Goal: Task Accomplishment & Management: Manage account settings

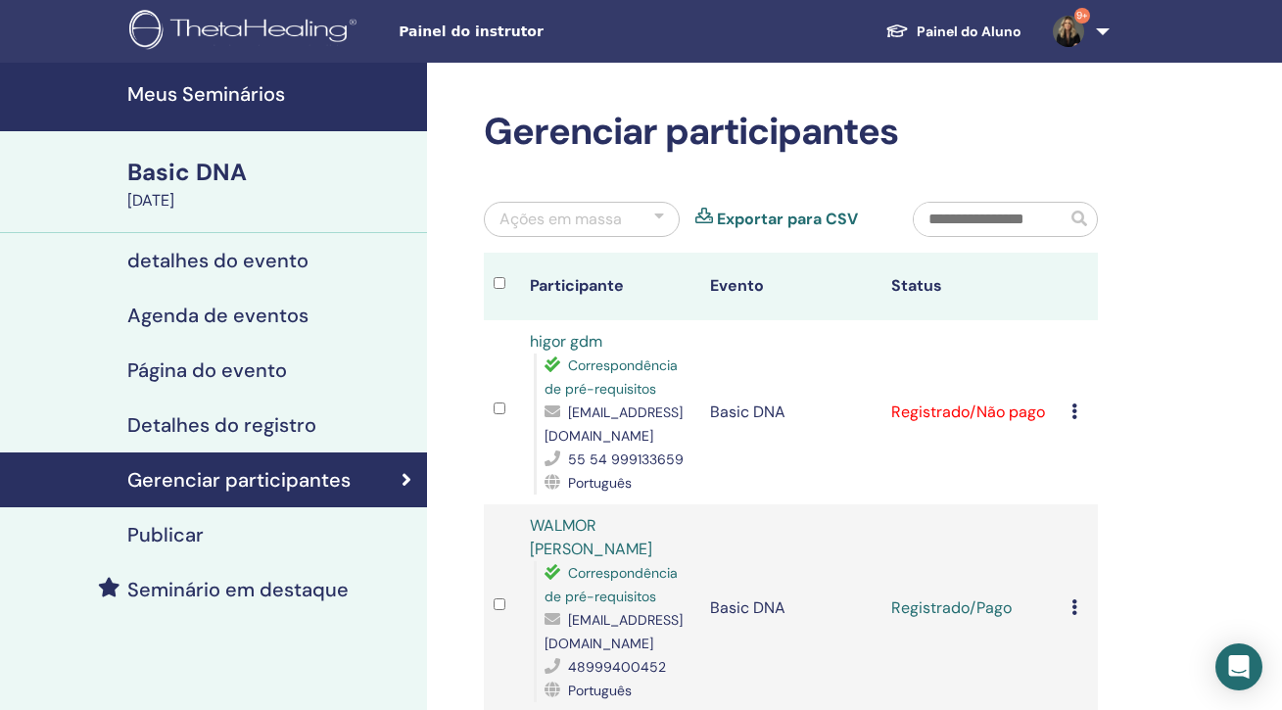
click at [1071, 416] on td "Cancelar registro Não certifique-se automaticamente Marcar como pago Marcar com…" at bounding box center [1080, 412] width 36 height 184
click at [1076, 413] on icon at bounding box center [1075, 412] width 6 height 16
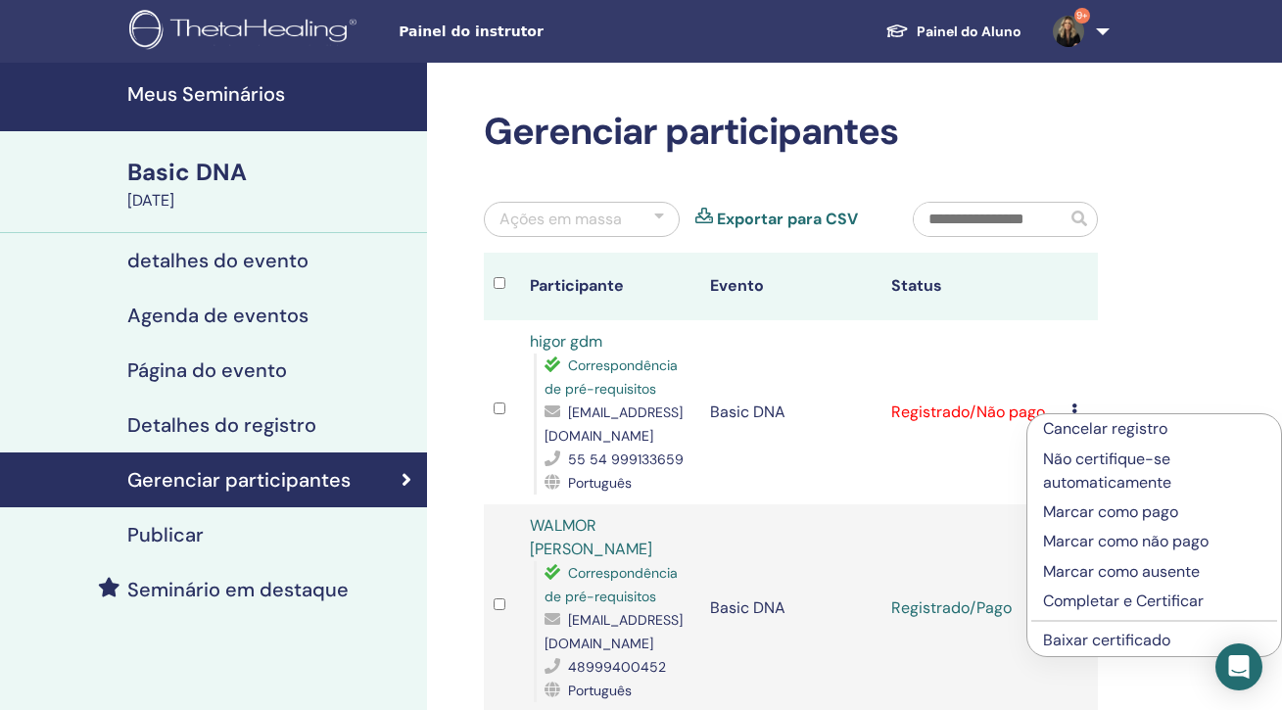
click at [1070, 510] on p "Marcar como pago" at bounding box center [1154, 513] width 222 height 24
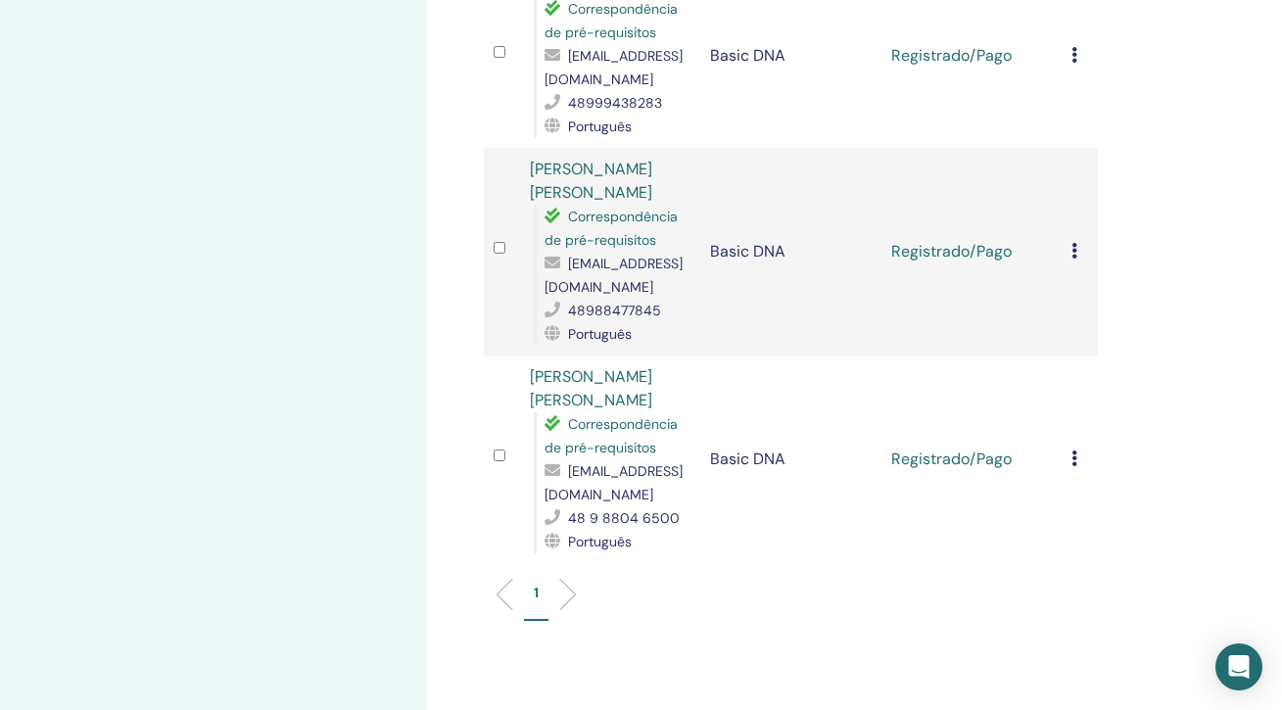
scroll to position [1144, 0]
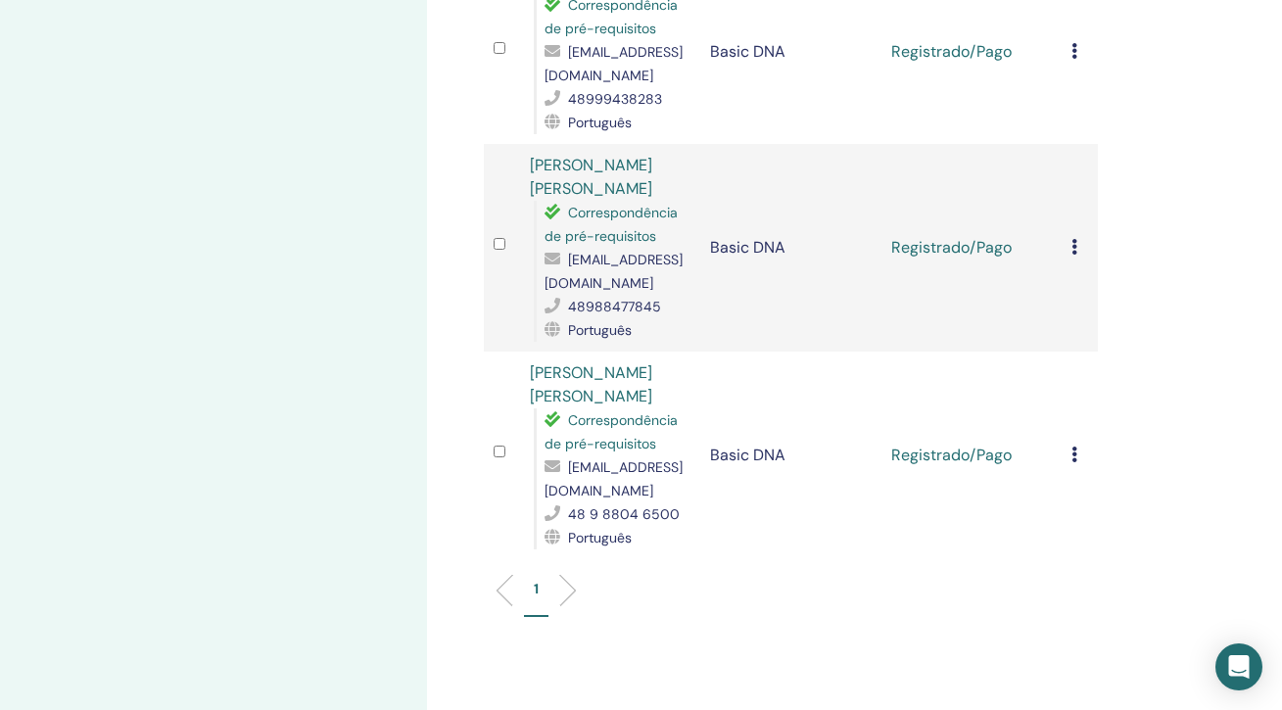
click at [570, 594] on li at bounding box center [560, 590] width 33 height 33
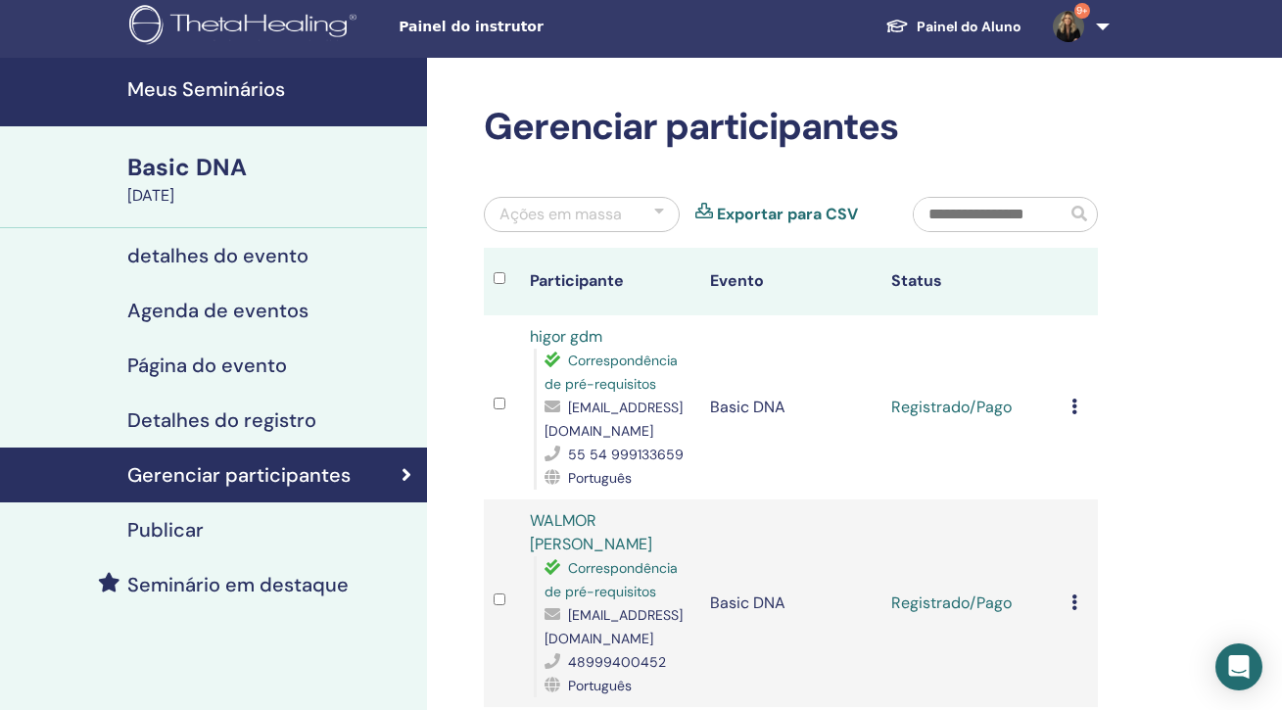
scroll to position [1, 0]
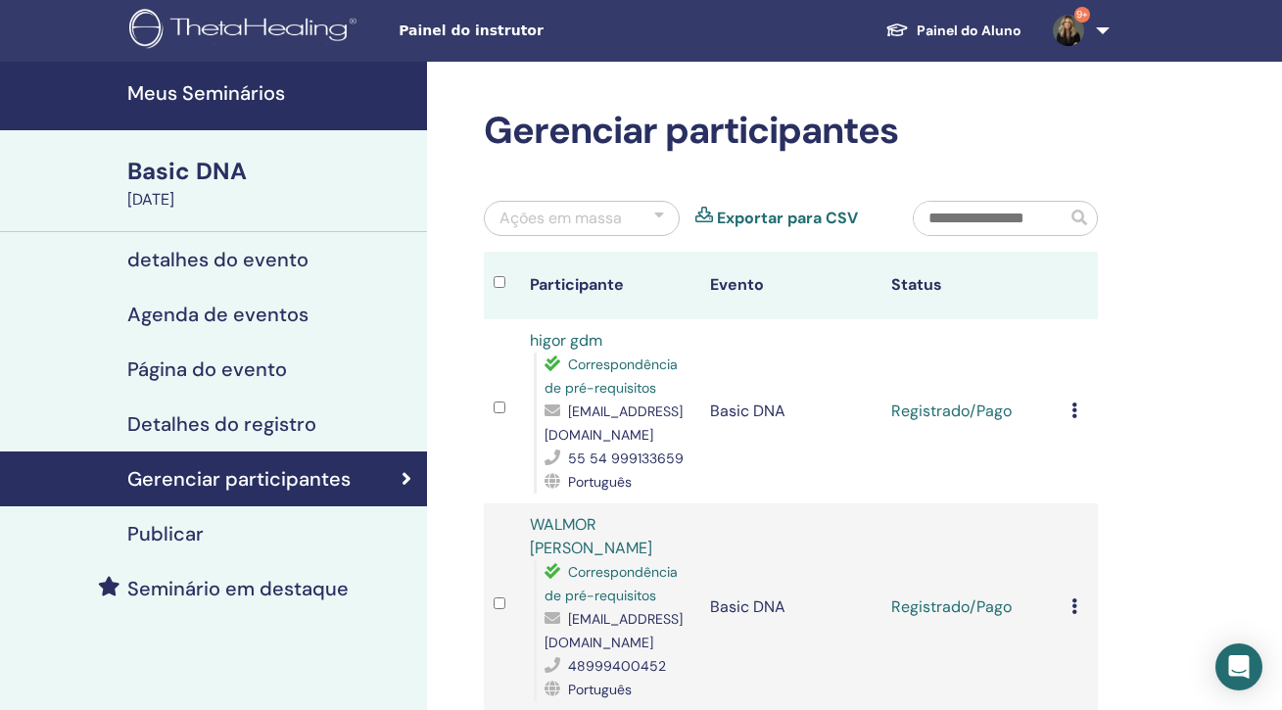
click at [264, 424] on h4 "Detalhes do registro" at bounding box center [221, 424] width 189 height 24
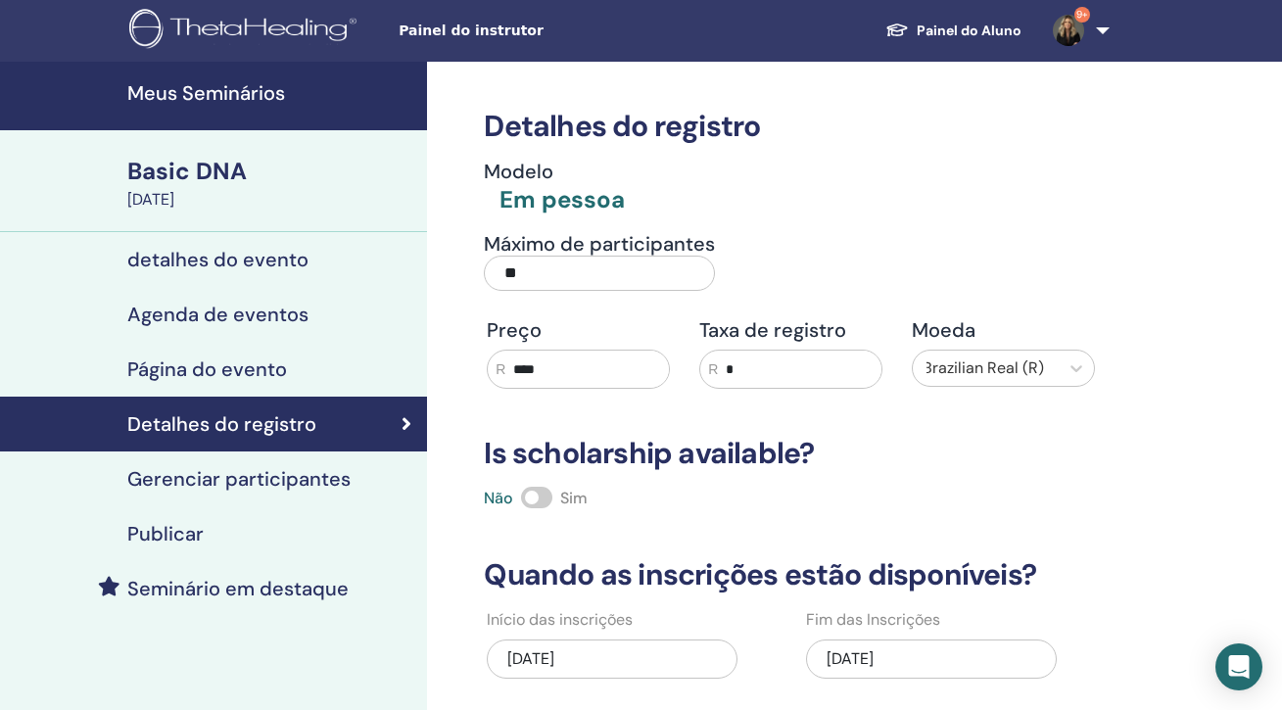
click at [283, 482] on h4 "Gerenciar participantes" at bounding box center [238, 479] width 223 height 24
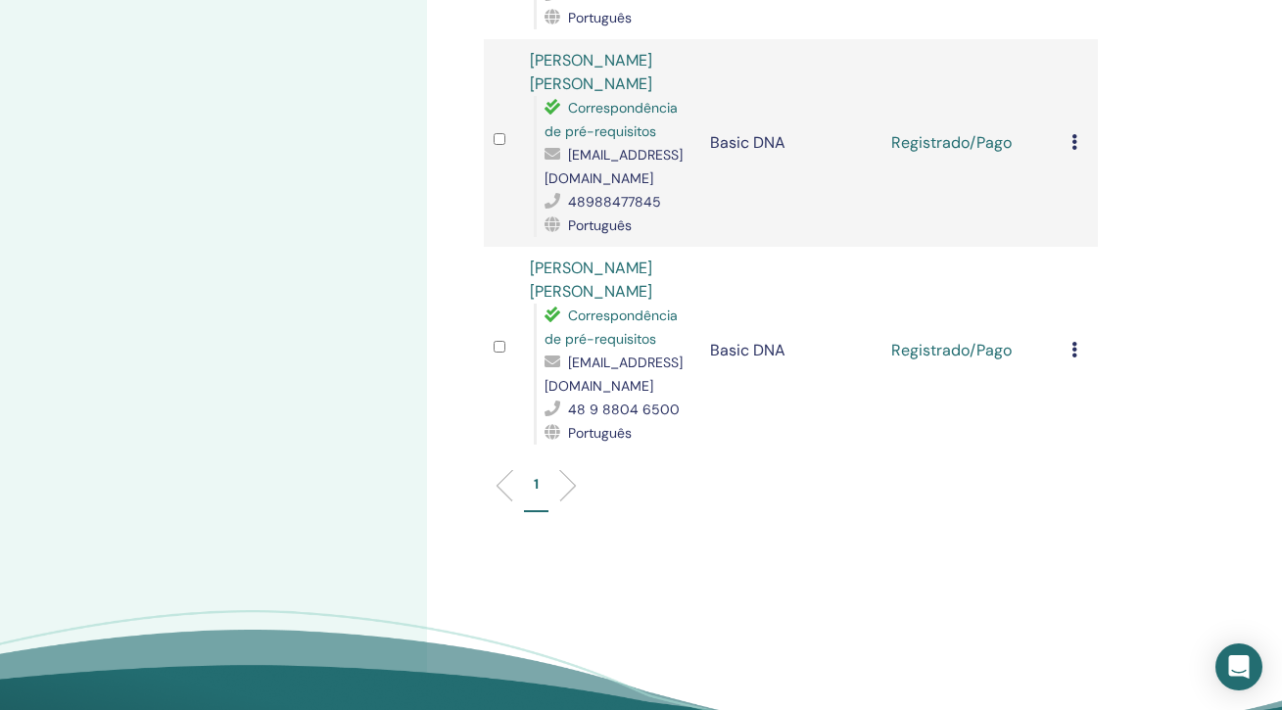
scroll to position [1252, 0]
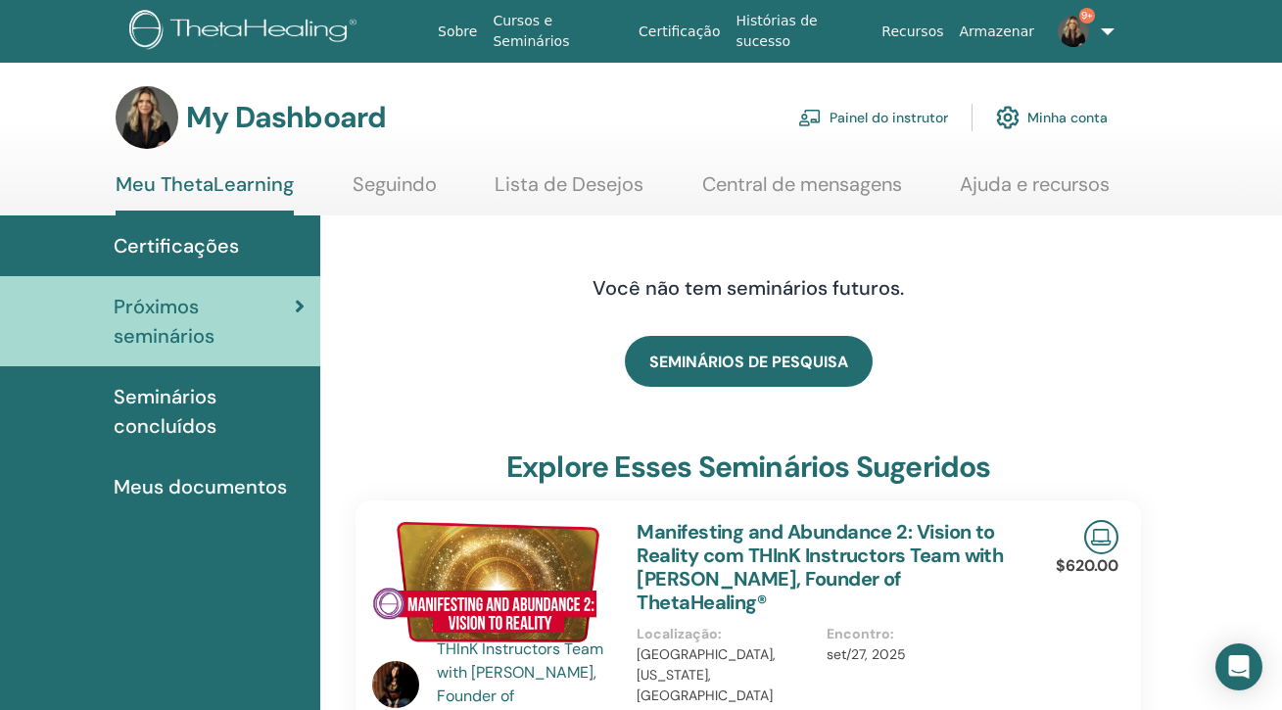
click at [897, 114] on link "Painel do instrutor" at bounding box center [873, 117] width 150 height 43
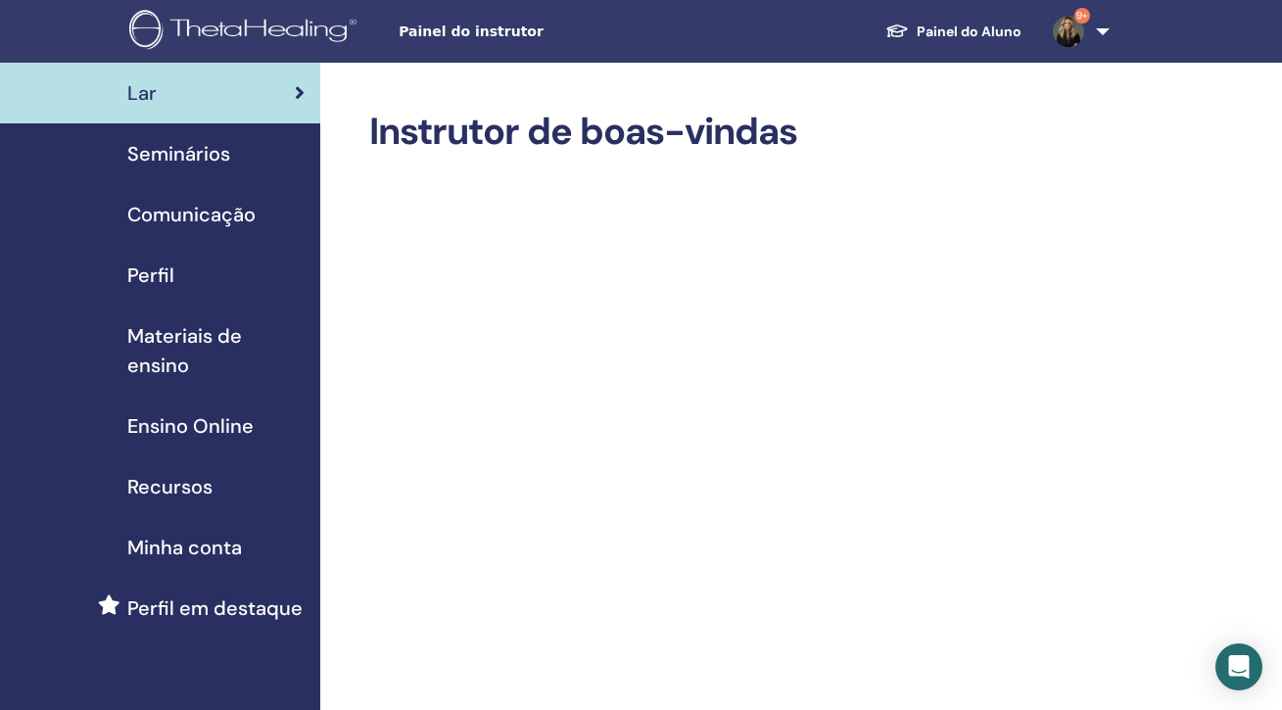
click at [213, 162] on span "Seminários" at bounding box center [178, 153] width 103 height 29
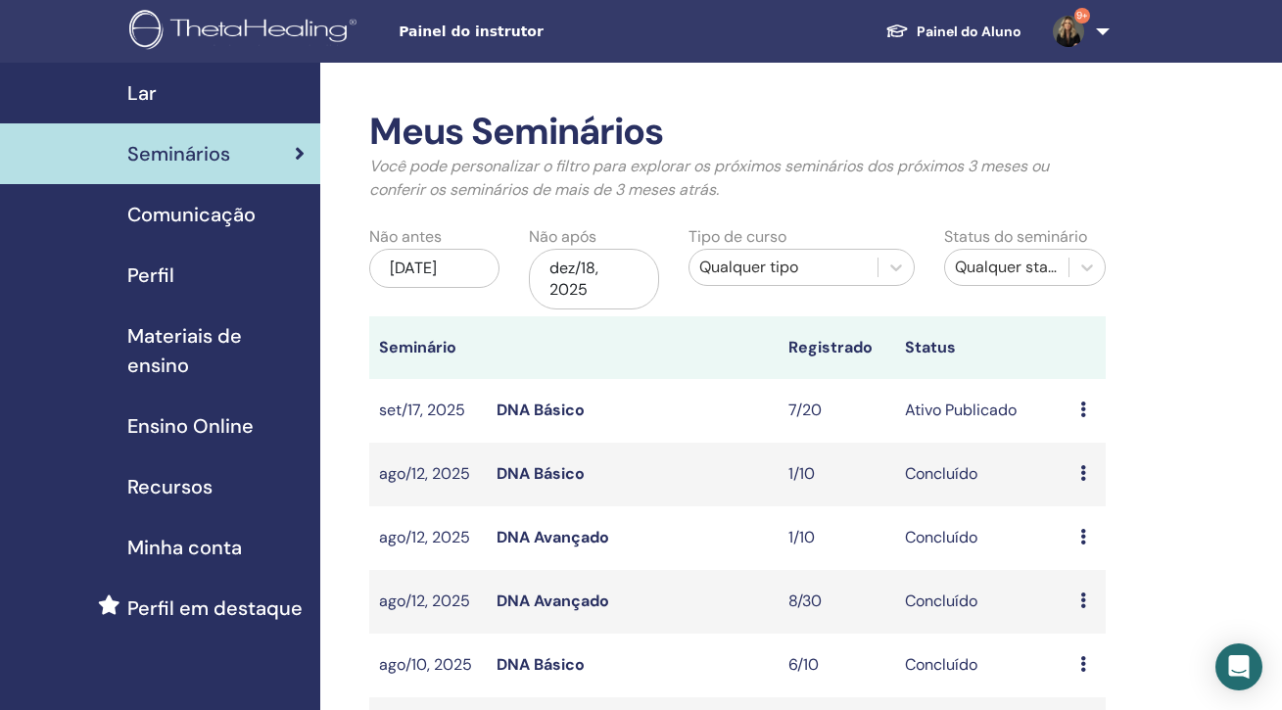
click at [571, 408] on link "DNA Básico" at bounding box center [541, 410] width 88 height 21
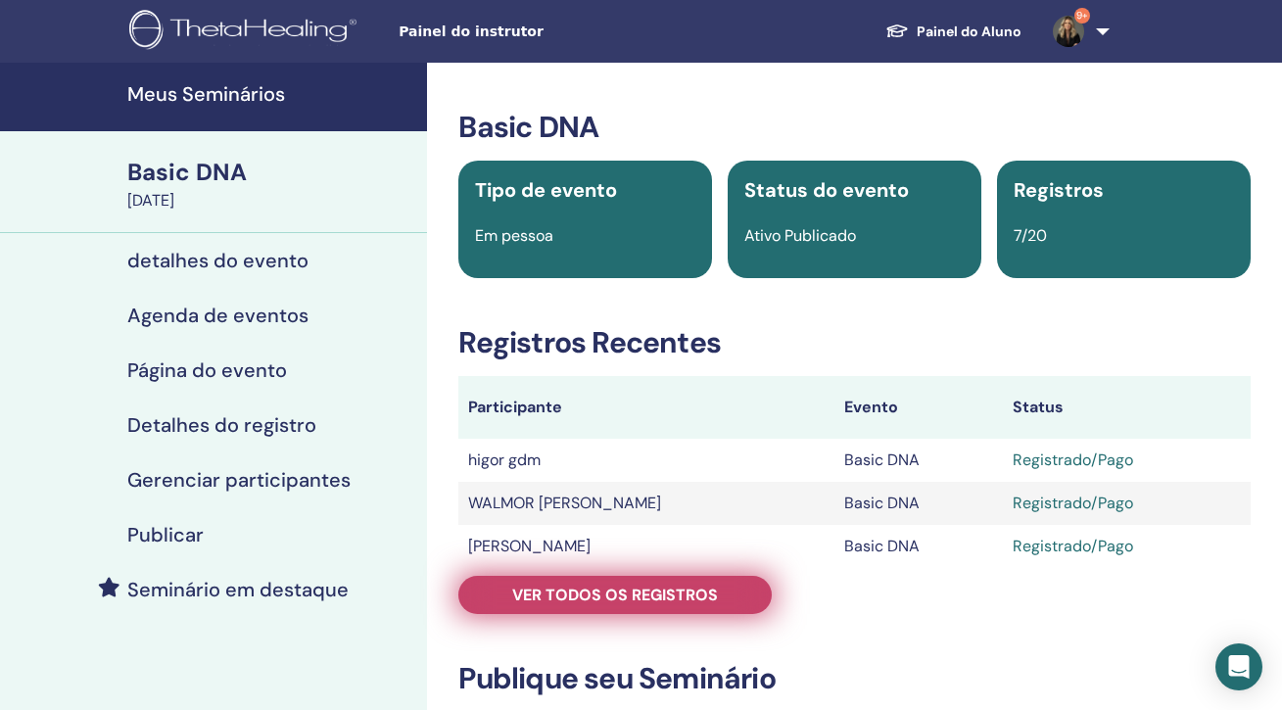
click at [732, 583] on link "Ver todos os registros" at bounding box center [614, 595] width 313 height 38
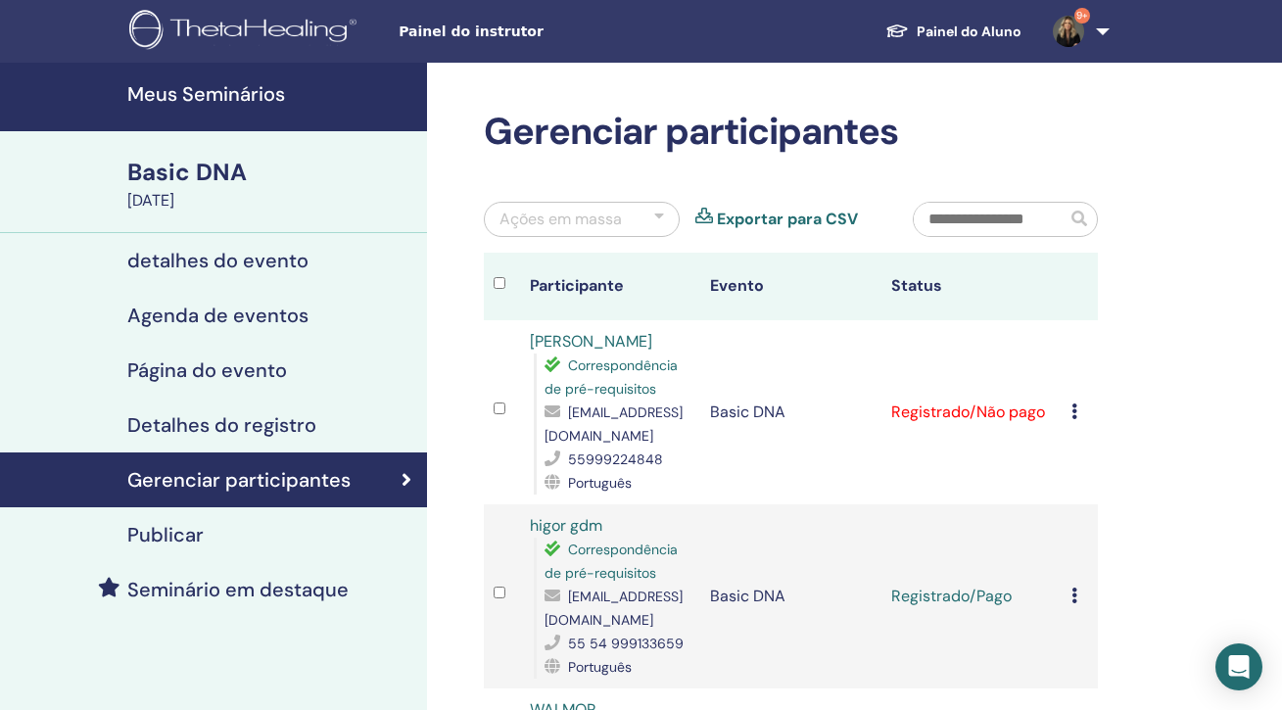
click at [1074, 410] on icon at bounding box center [1075, 412] width 6 height 16
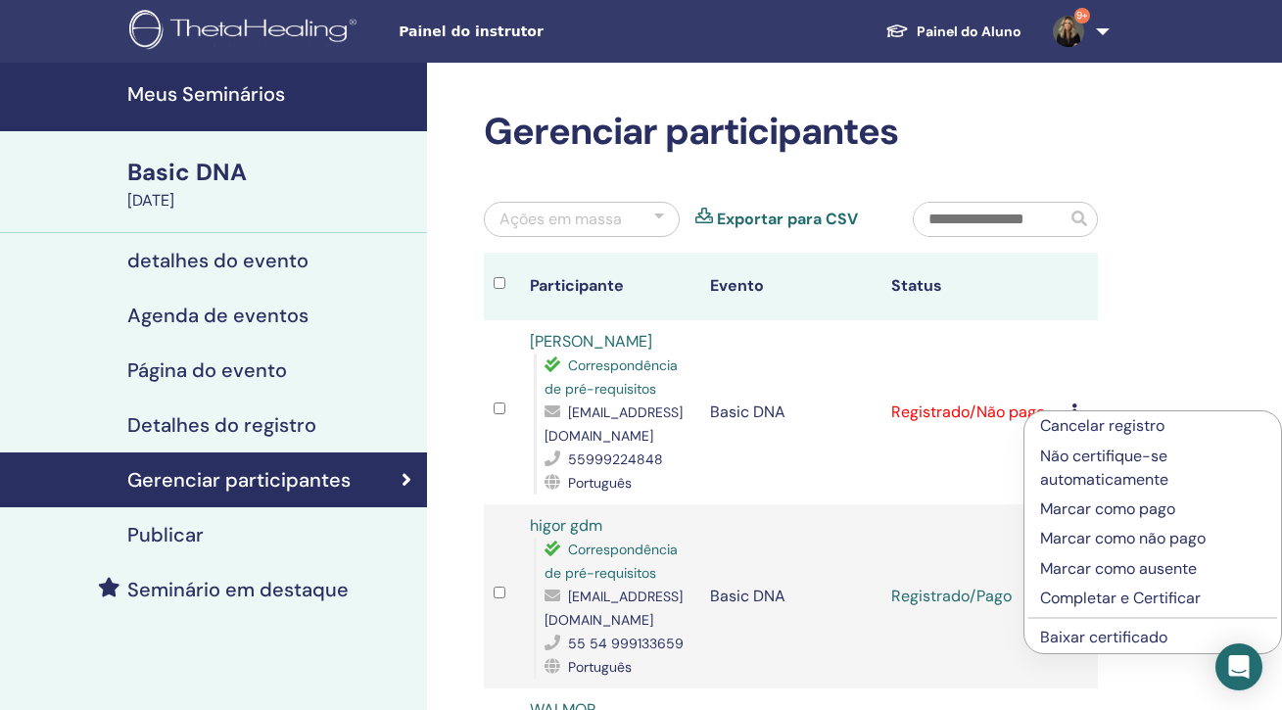
click at [1076, 508] on p "Marcar como pago" at bounding box center [1152, 510] width 225 height 24
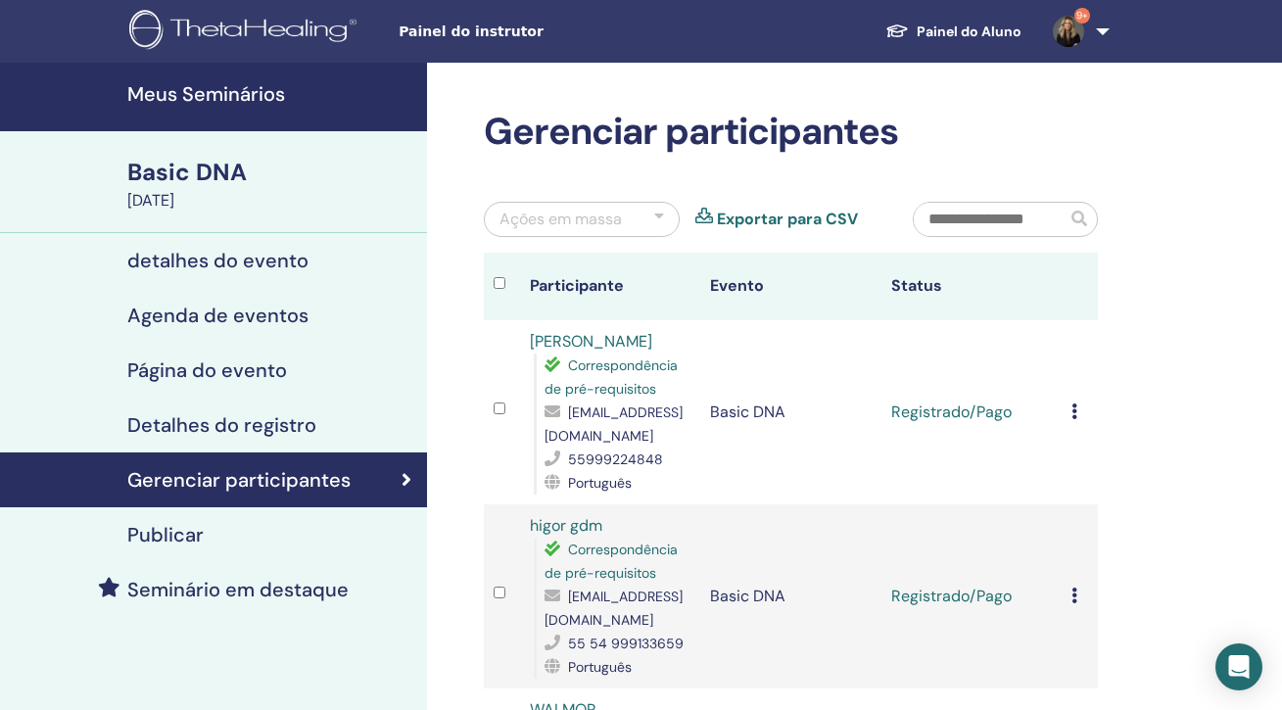
scroll to position [4, 0]
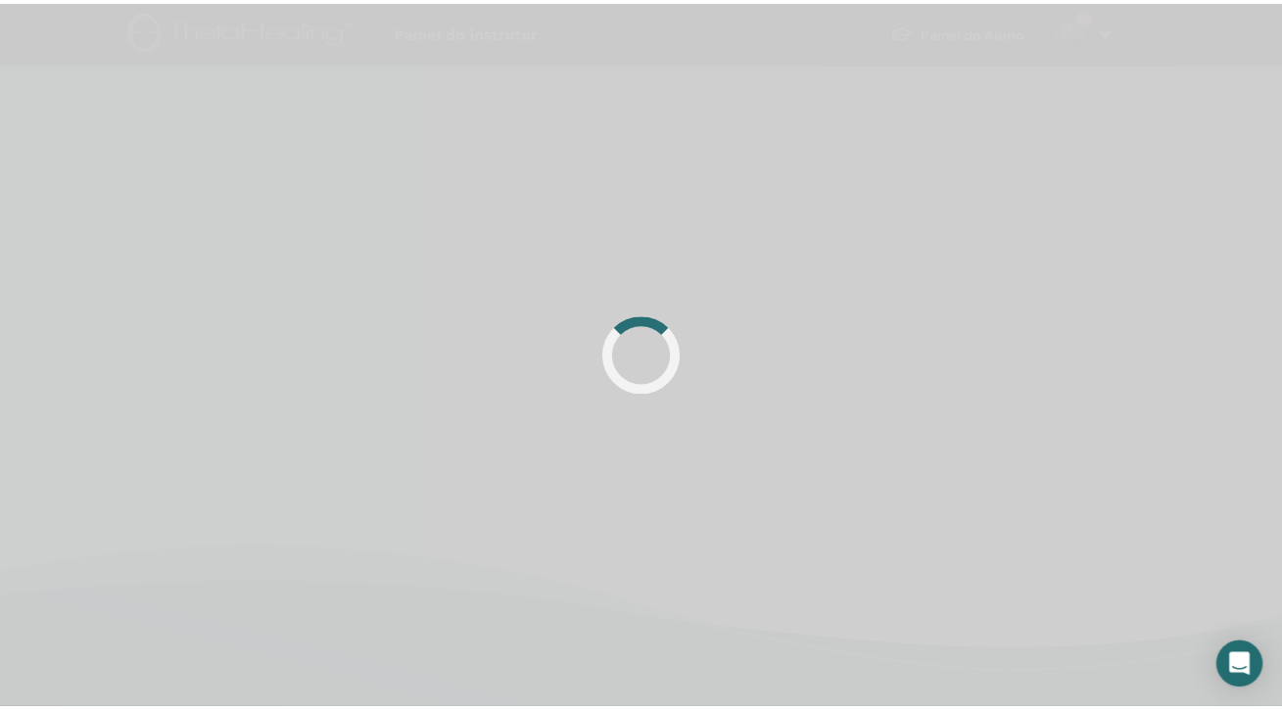
scroll to position [4, 0]
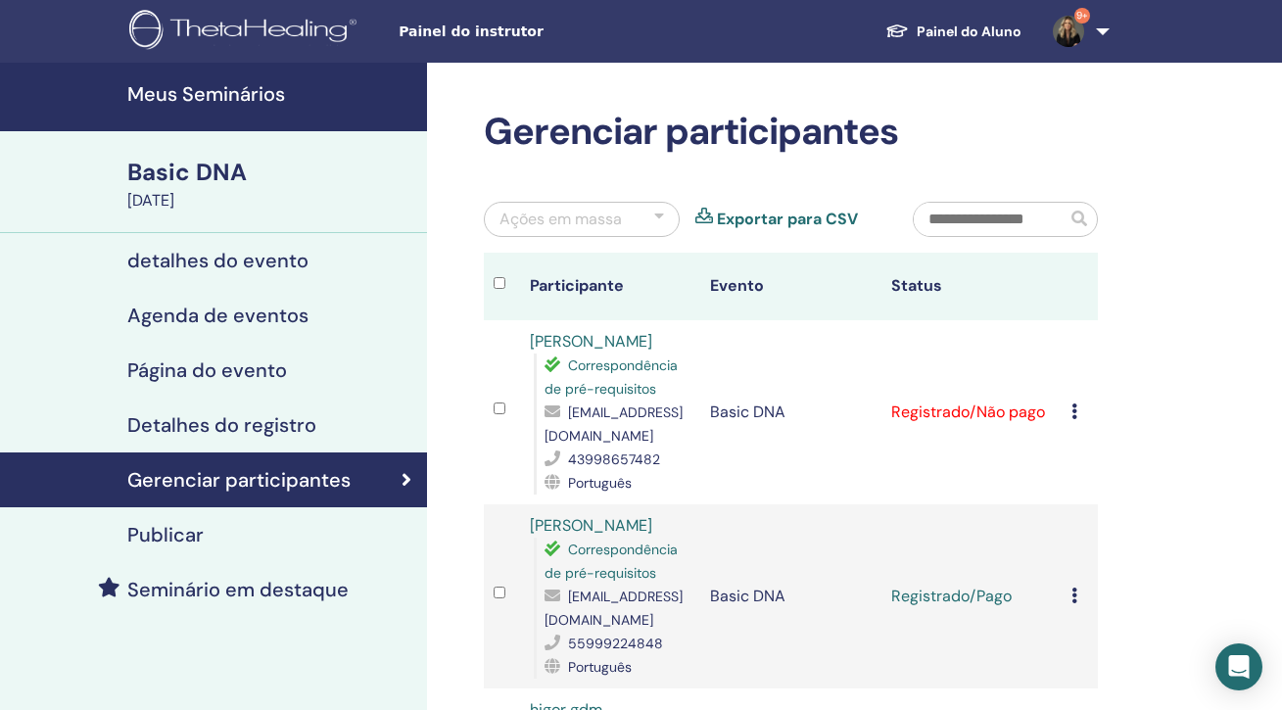
click at [1073, 415] on icon at bounding box center [1075, 412] width 6 height 16
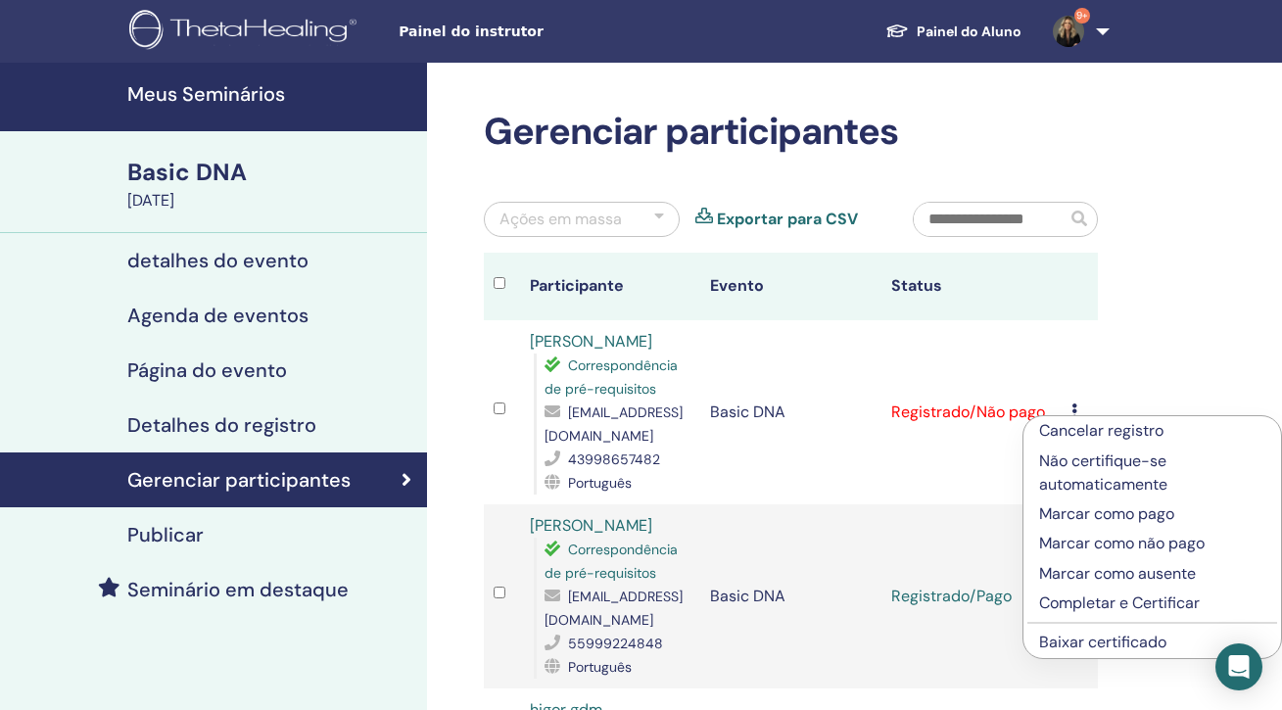
click at [1083, 509] on p "Marcar como pago" at bounding box center [1152, 514] width 226 height 24
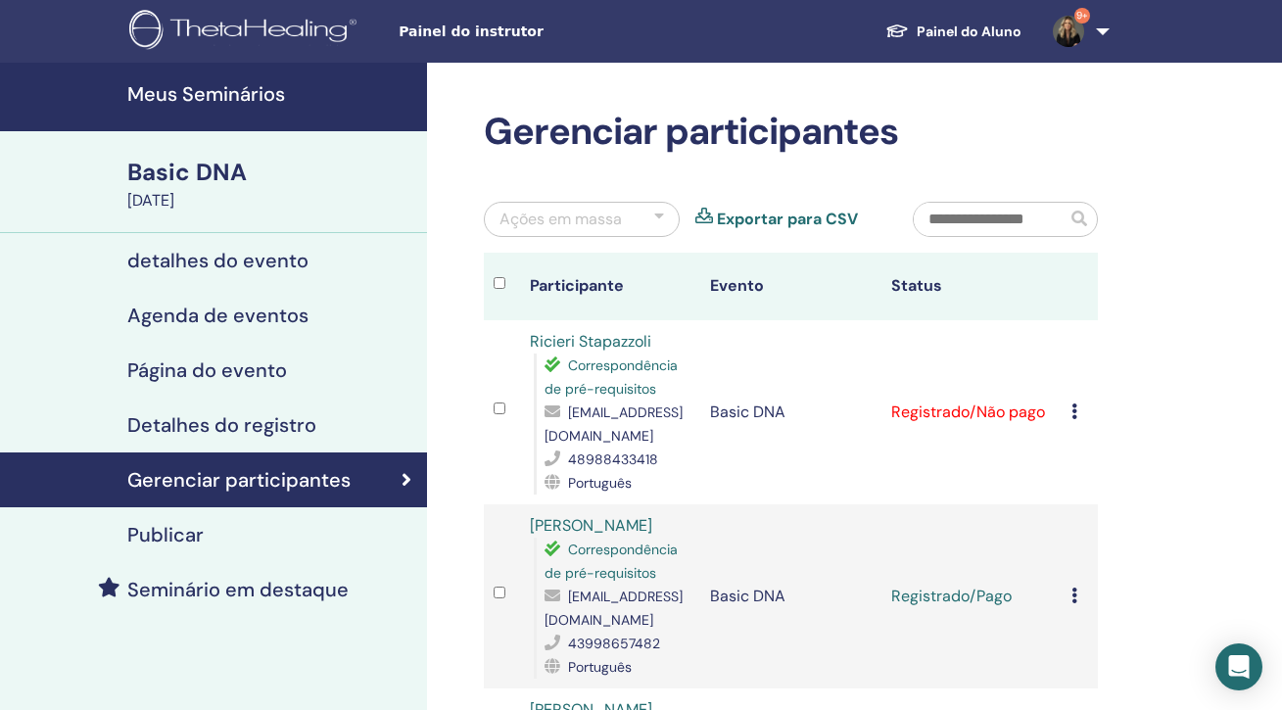
click at [1070, 415] on td "Cancelar registro Não certifique-se automaticamente Marcar como pago Marcar com…" at bounding box center [1080, 412] width 36 height 184
click at [1074, 412] on icon at bounding box center [1075, 412] width 6 height 16
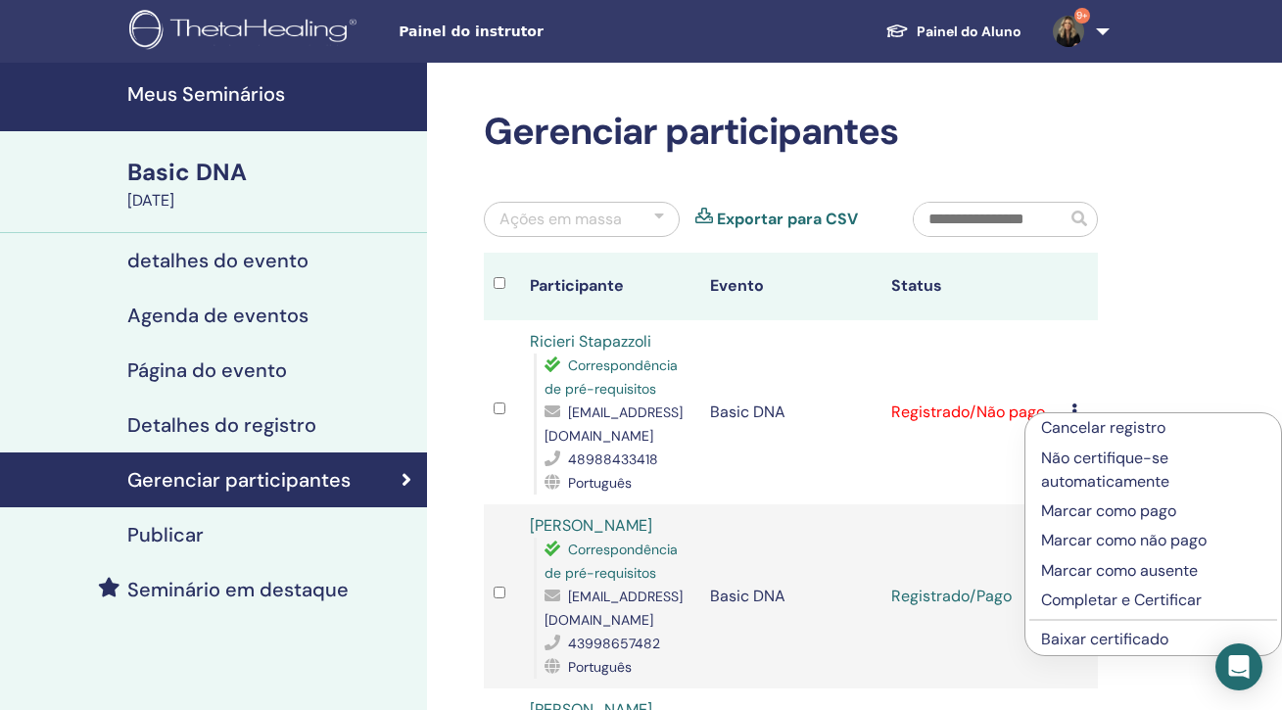
click at [1101, 510] on p "Marcar como pago" at bounding box center [1153, 512] width 224 height 24
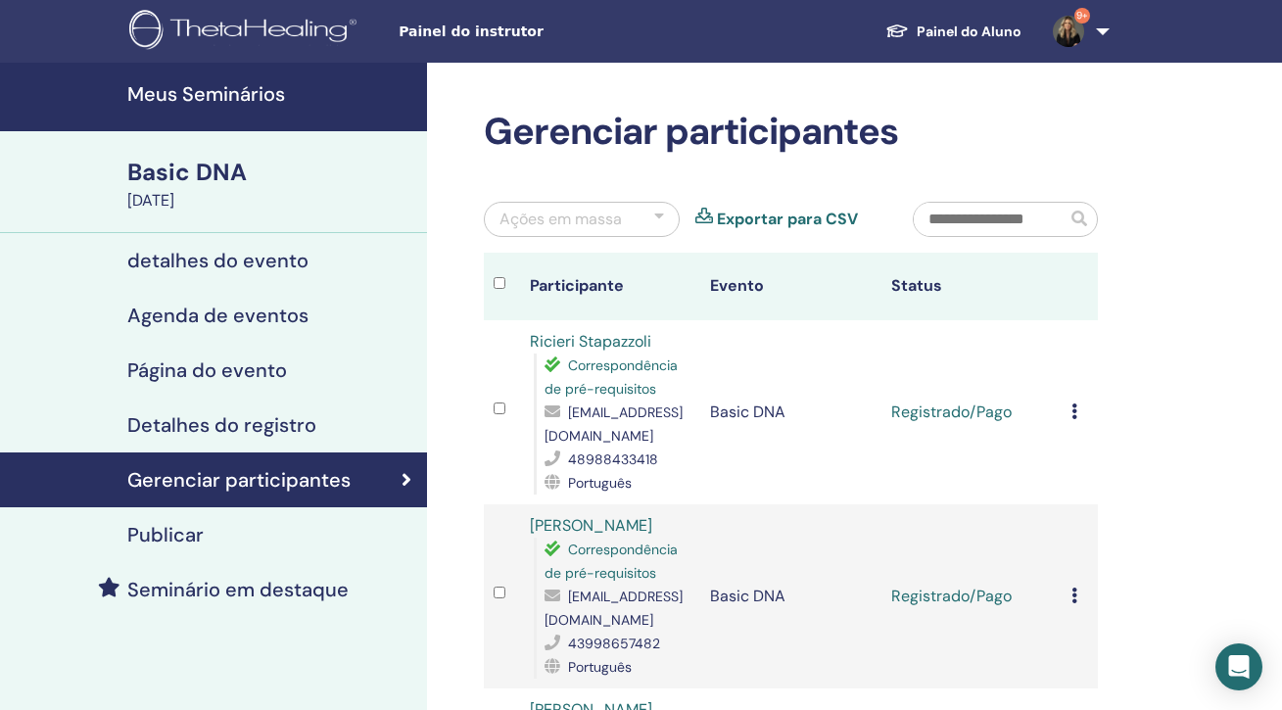
click at [798, 217] on link "Exportar para CSV" at bounding box center [787, 220] width 141 height 24
click at [1074, 412] on icon at bounding box center [1075, 412] width 6 height 16
